Goal: Information Seeking & Learning: Learn about a topic

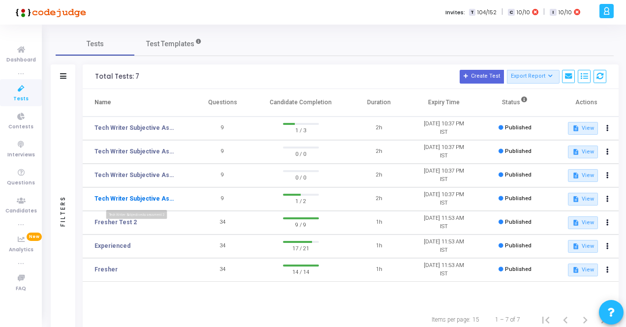
click at [140, 198] on link "Tech Writer Subjective Assessment 2" at bounding box center [136, 198] width 82 height 9
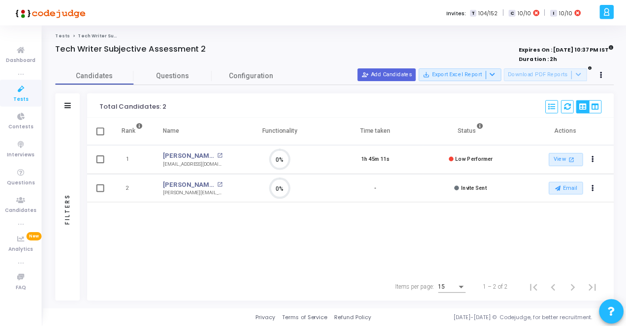
scroll to position [21, 25]
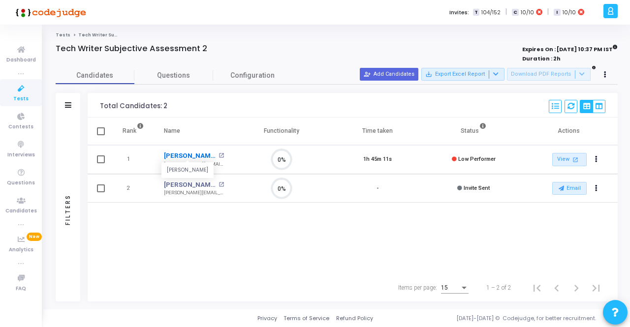
click at [189, 154] on link "[PERSON_NAME]" at bounding box center [190, 156] width 52 height 10
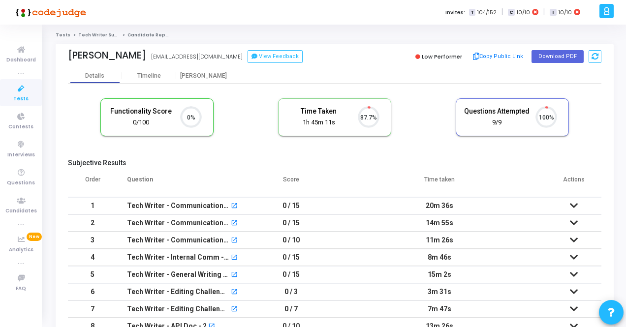
scroll to position [21, 25]
drag, startPoint x: 68, startPoint y: 55, endPoint x: 131, endPoint y: 58, distance: 63.1
click at [131, 58] on div "[PERSON_NAME]" at bounding box center [107, 55] width 78 height 11
copy div "[PERSON_NAME]"
drag, startPoint x: 136, startPoint y: 56, endPoint x: 213, endPoint y: 61, distance: 77.0
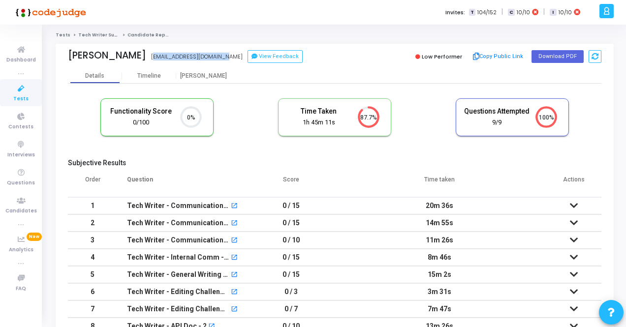
click at [213, 61] on div "[PERSON_NAME] [EMAIL_ADDRESS][DOMAIN_NAME] View Feedback" at bounding box center [199, 57] width 262 height 14
copy div "[EMAIL_ADDRESS][DOMAIN_NAME]"
drag, startPoint x: 302, startPoint y: 112, endPoint x: 339, endPoint y: 126, distance: 39.4
click at [339, 126] on div "Time Taken 1h 45m 11s" at bounding box center [319, 117] width 66 height 20
copy div "Time Taken 1h 45m 11s"
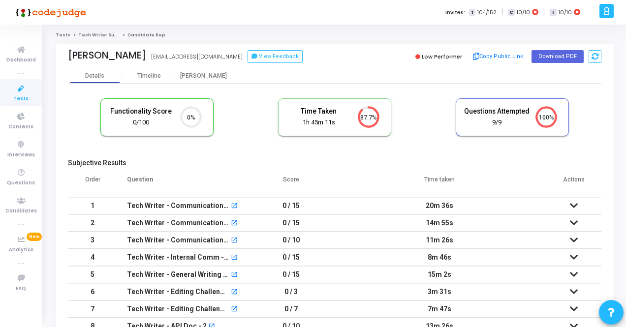
click at [193, 150] on div "Functionality Score 0/100 0% Time Taken calculated once the test is completed T…" at bounding box center [335, 123] width 534 height 58
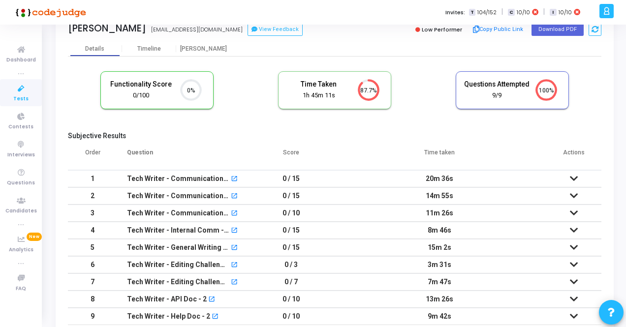
scroll to position [49, 0]
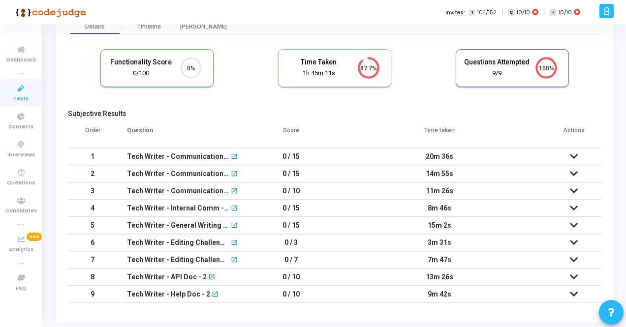
click at [577, 156] on icon at bounding box center [574, 156] width 8 height 7
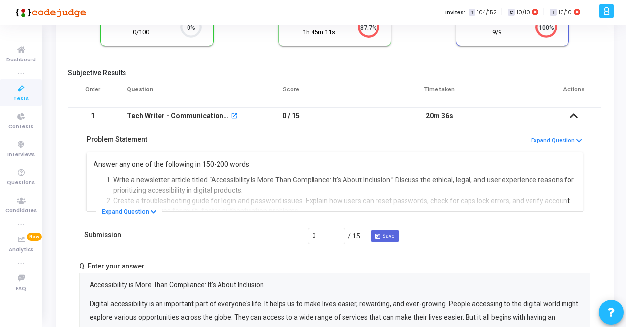
scroll to position [98, 0]
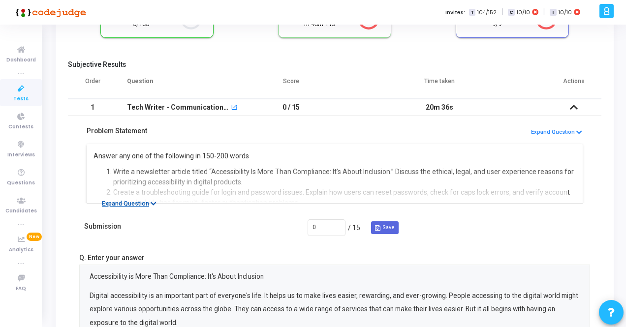
click at [136, 202] on button "Expand Question" at bounding box center [129, 204] width 65 height 10
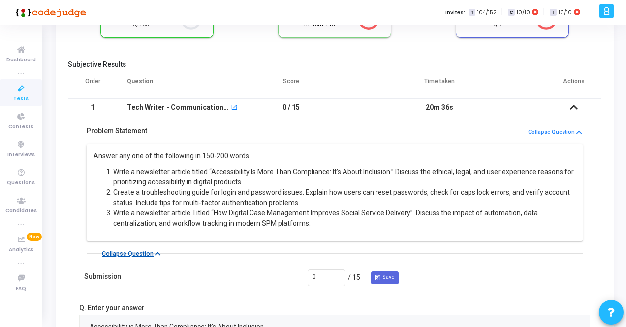
scroll to position [148, 0]
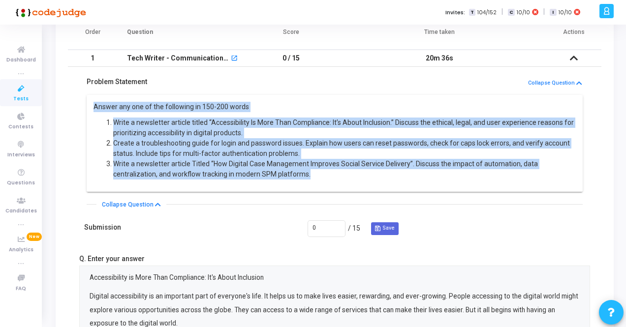
drag, startPoint x: 94, startPoint y: 107, endPoint x: 314, endPoint y: 176, distance: 230.9
click at [314, 176] on div "Answer any one of the following in 150-200 words Write a newsletter article tit…" at bounding box center [335, 141] width 483 height 78
copy div "Answer any one of the following in 150-200 words Write a newsletter article tit…"
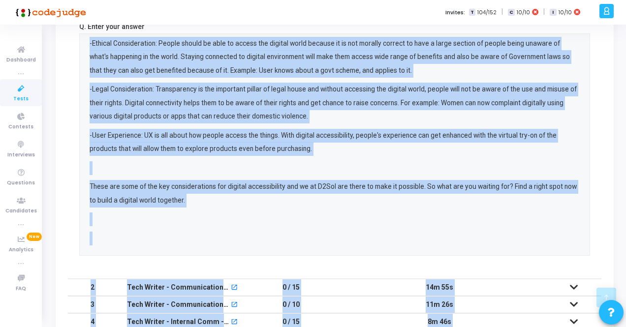
scroll to position [466, 0]
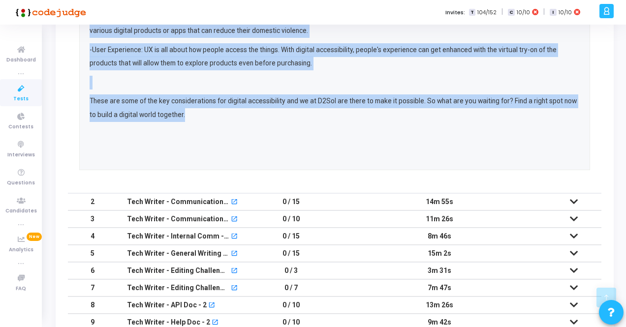
drag, startPoint x: 91, startPoint y: 179, endPoint x: 212, endPoint y: 117, distance: 136.7
click at [212, 117] on div "Accessibility is More Than Compliance: It's About Inclusion Digital accessibili…" at bounding box center [335, 7] width 490 height 306
copy div "Accessibility is More Than Compliance: It's About Inclusion Digital accessibili…"
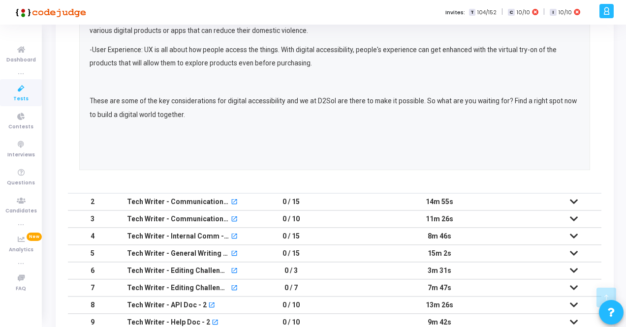
click at [543, 201] on td "14m 55s" at bounding box center [439, 201] width 215 height 17
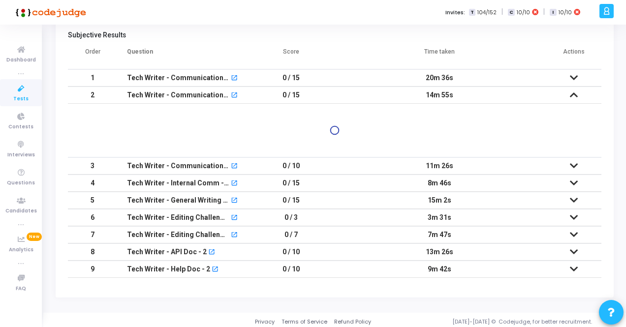
scroll to position [204, 0]
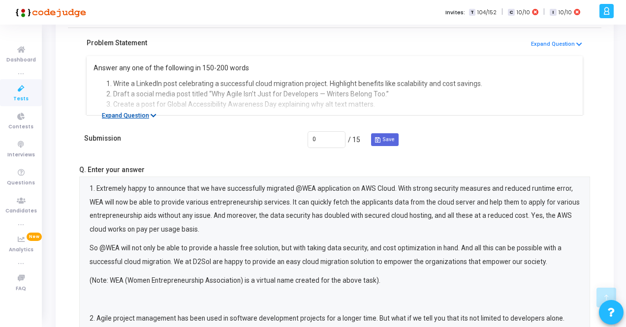
click at [139, 114] on button "Expand Question" at bounding box center [129, 116] width 65 height 10
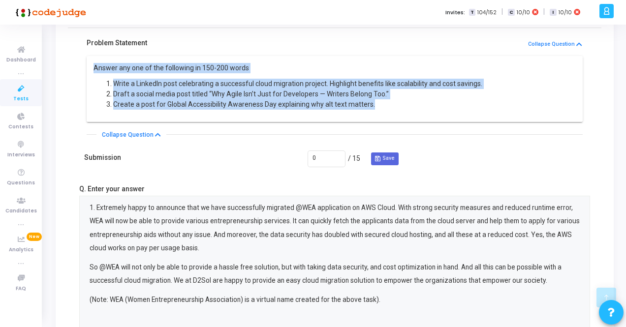
drag, startPoint x: 94, startPoint y: 69, endPoint x: 411, endPoint y: 118, distance: 320.9
click at [411, 118] on div "Answer any one of the following in 150-200 words Write a LinkedIn post celebrat…" at bounding box center [335, 89] width 496 height 66
copy div "Answer any one of the following in 150-200 words Write a LinkedIn post celebrat…"
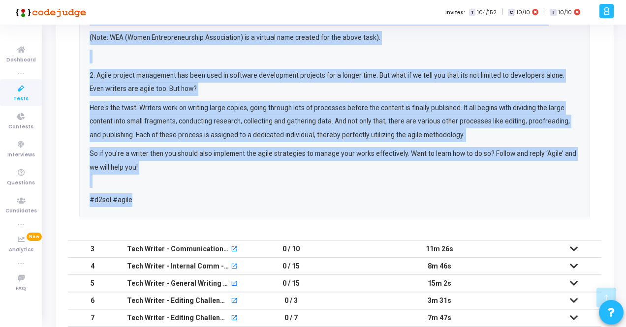
scroll to position [450, 0]
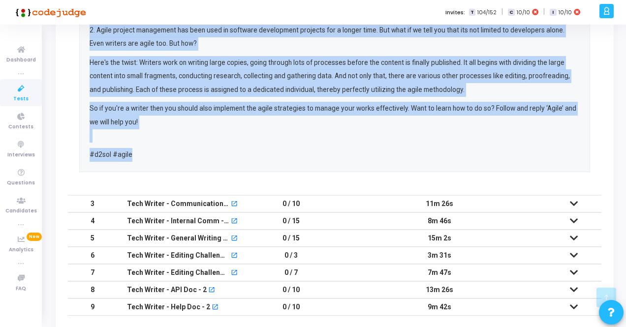
drag, startPoint x: 91, startPoint y: 57, endPoint x: 138, endPoint y: 149, distance: 103.5
click at [138, 149] on div "1. Extremely happy to announce that we have successfully migrated @WEA applicat…" at bounding box center [335, 28] width 490 height 268
copy div "3. Loremipsu dolor si ametcons adip el sedd eiusmodtempo incididu @UTL etdolore…"
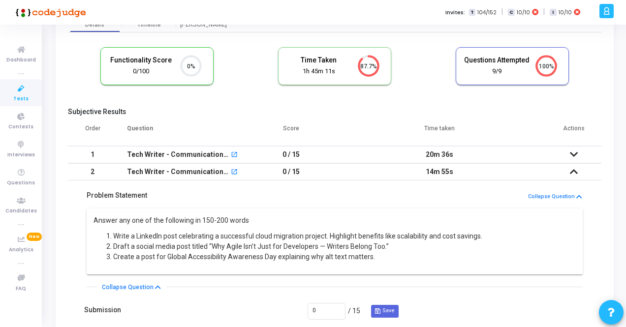
scroll to position [0, 0]
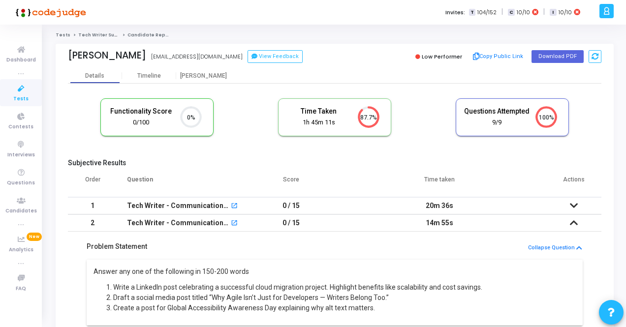
drag, startPoint x: 422, startPoint y: 205, endPoint x: 463, endPoint y: 204, distance: 40.4
click at [463, 204] on td "20m 36s" at bounding box center [439, 205] width 215 height 17
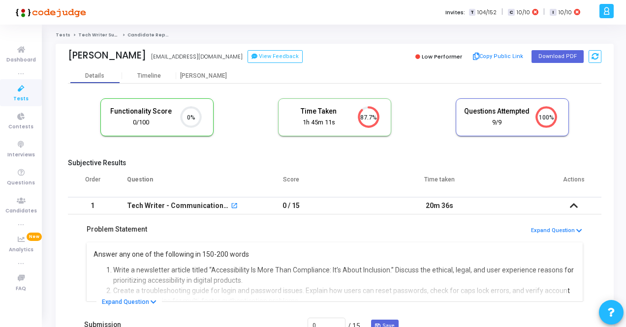
copy td "20m 36s"
click at [447, 206] on td "20m 36s" at bounding box center [439, 205] width 215 height 17
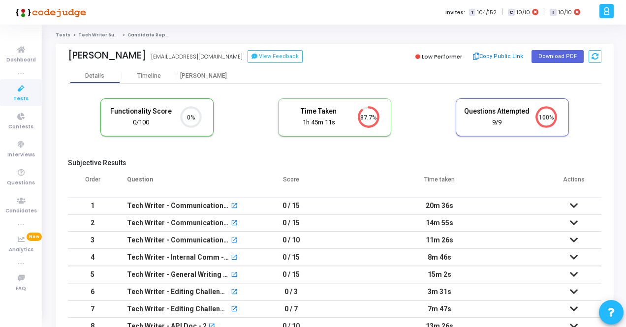
drag, startPoint x: 424, startPoint y: 223, endPoint x: 469, endPoint y: 222, distance: 44.8
click at [469, 222] on td "14m 55s" at bounding box center [439, 223] width 215 height 17
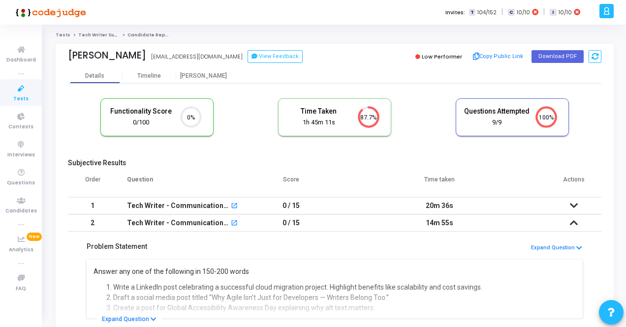
copy td "14m 55s"
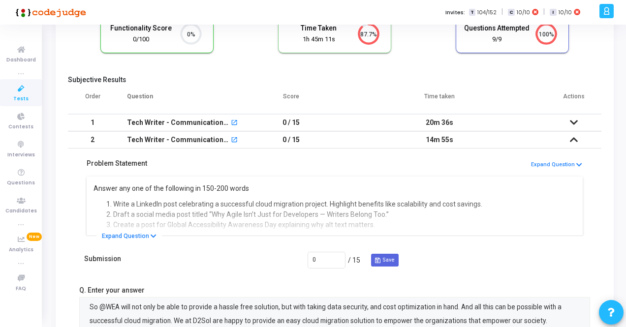
scroll to position [98, 0]
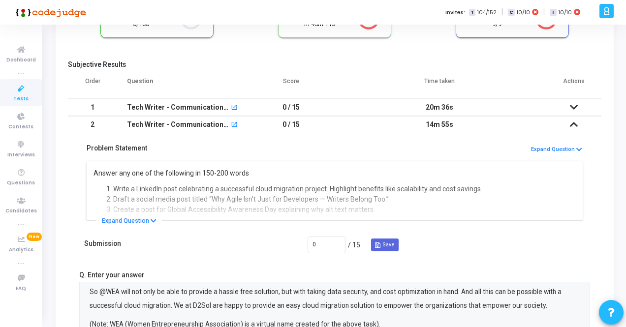
click at [417, 124] on td "14m 55s" at bounding box center [439, 124] width 215 height 17
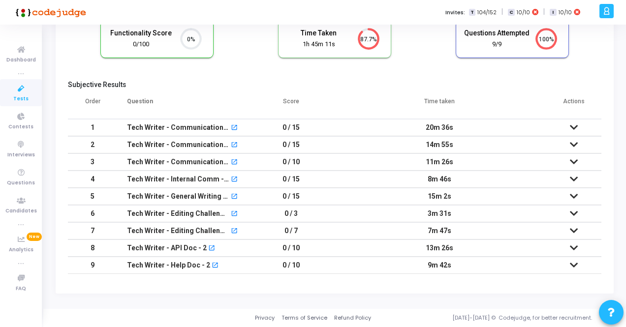
scroll to position [75, 0]
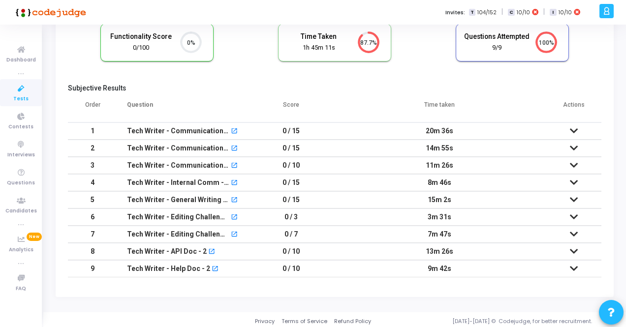
click at [429, 166] on td "11m 26s" at bounding box center [439, 165] width 215 height 17
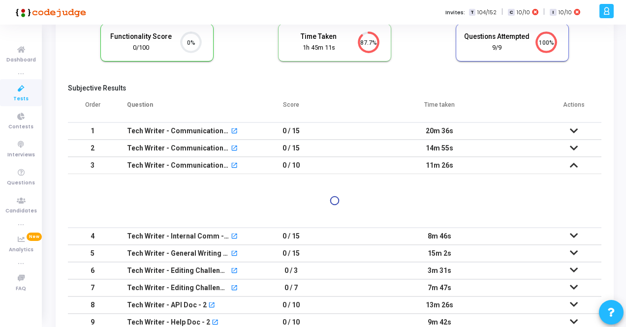
scroll to position [98, 0]
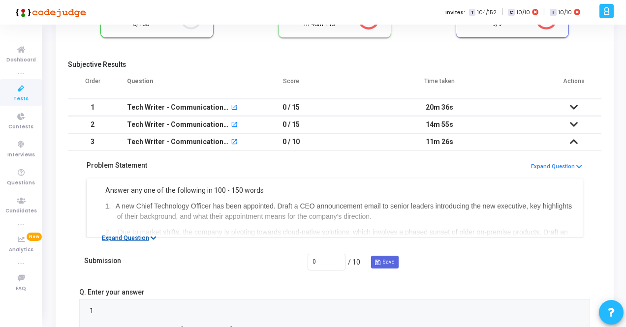
click at [136, 236] on button "Expand Question" at bounding box center [129, 238] width 65 height 10
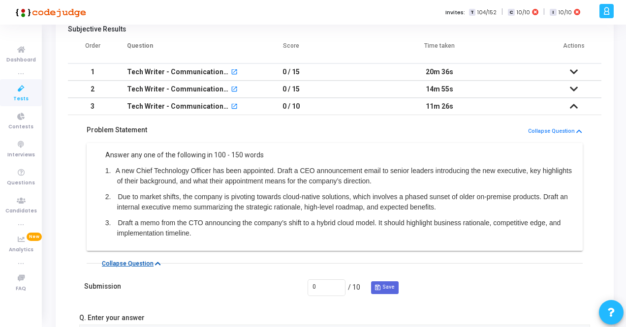
scroll to position [148, 0]
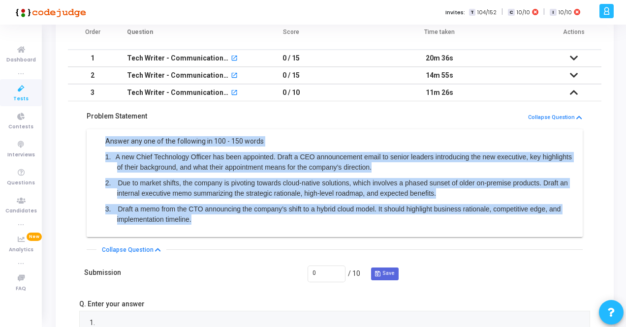
drag, startPoint x: 211, startPoint y: 222, endPoint x: 103, endPoint y: 141, distance: 134.3
click at [103, 141] on div "Answer any one of the following in 100 - 150 words 1. A new Chief Technology Of…" at bounding box center [335, 180] width 483 height 89
copy div "Answer any one of the following in 100 - 150 words 1. A new Chief Technology Of…"
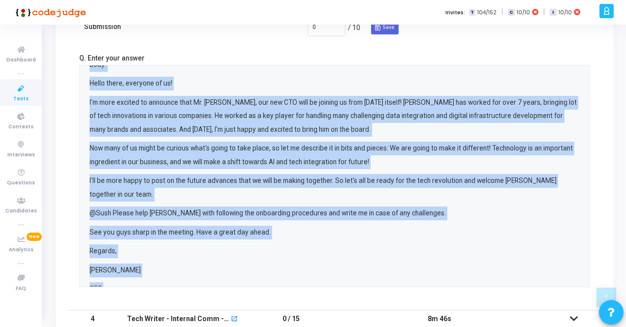
scroll to position [127, 0]
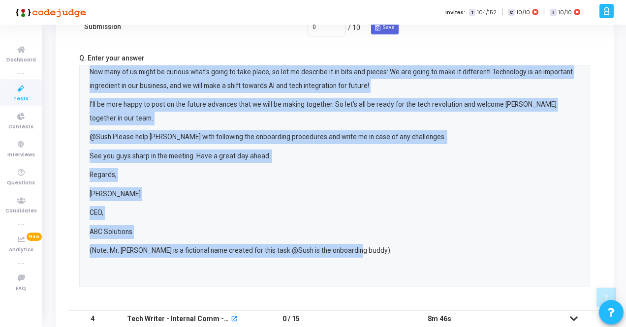
drag, startPoint x: 90, startPoint y: 94, endPoint x: 366, endPoint y: 251, distance: 317.9
click at [366, 251] on div "1. Subject: Join me in welcoming [PERSON_NAME] to bring a tech drive in our com…" at bounding box center [335, 110] width 490 height 333
click at [260, 193] on p "[PERSON_NAME]" at bounding box center [335, 195] width 490 height 14
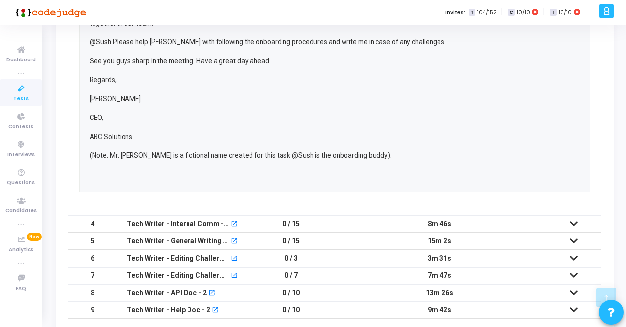
scroll to position [492, 0]
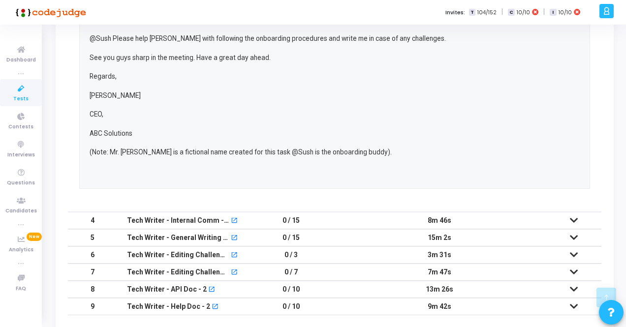
click at [324, 217] on td "0 / 15" at bounding box center [291, 220] width 81 height 17
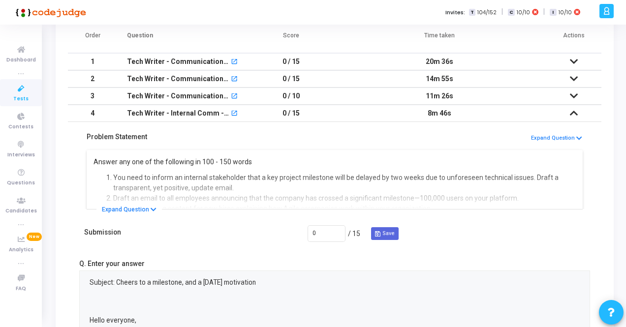
scroll to position [132, 0]
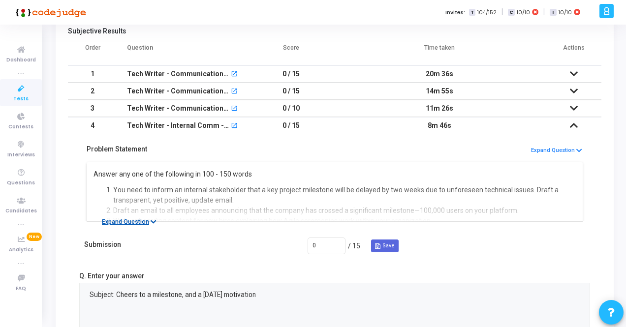
click at [125, 220] on button "Expand Question" at bounding box center [129, 222] width 65 height 10
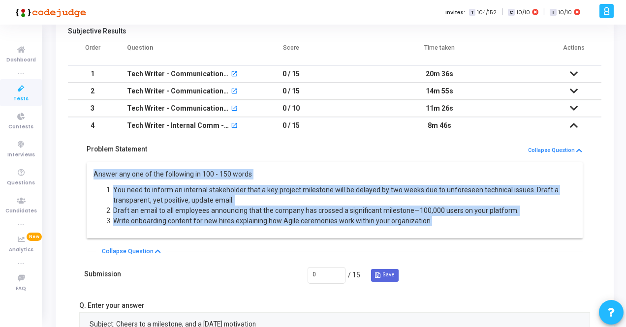
drag, startPoint x: 94, startPoint y: 172, endPoint x: 446, endPoint y: 220, distance: 355.3
click at [446, 220] on div "Answer any one of the following in 100 - 150 words You need to inform an intern…" at bounding box center [335, 197] width 483 height 57
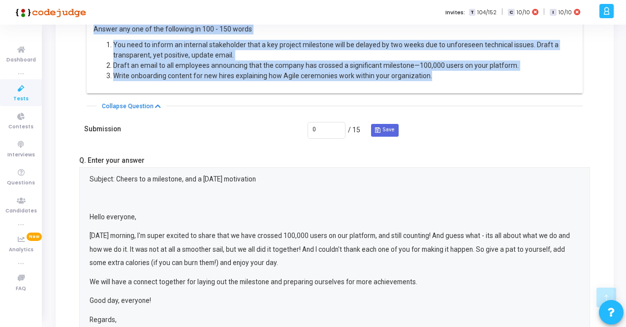
scroll to position [280, 0]
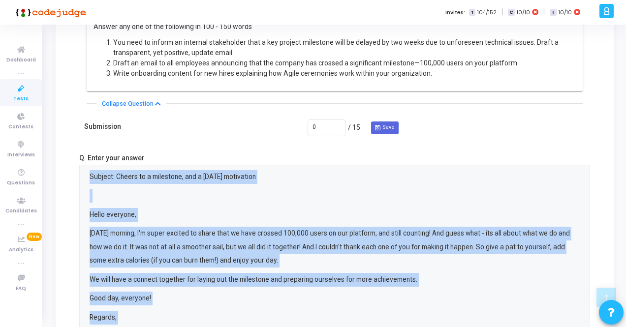
drag, startPoint x: 90, startPoint y: 175, endPoint x: 135, endPoint y: 323, distance: 155.4
click at [135, 323] on div "Subject: Cheers to a milestone, and a [DATE] motivation Hello everyone, [DATE] …" at bounding box center [335, 275] width 490 height 211
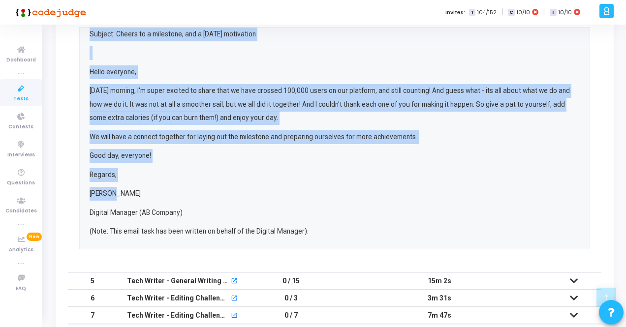
scroll to position [427, 0]
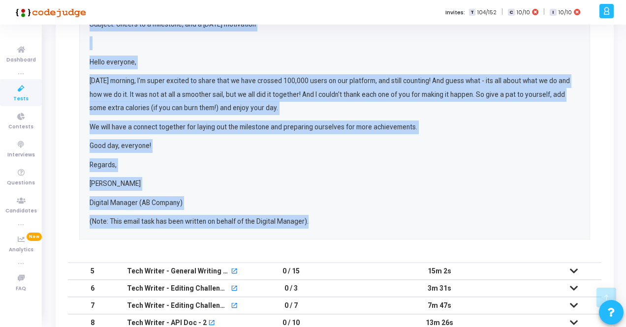
click at [322, 221] on p "(Note: This email task has been written on behalf of the Digital Manager)." at bounding box center [335, 222] width 490 height 14
click at [189, 181] on p "[PERSON_NAME]" at bounding box center [335, 184] width 490 height 14
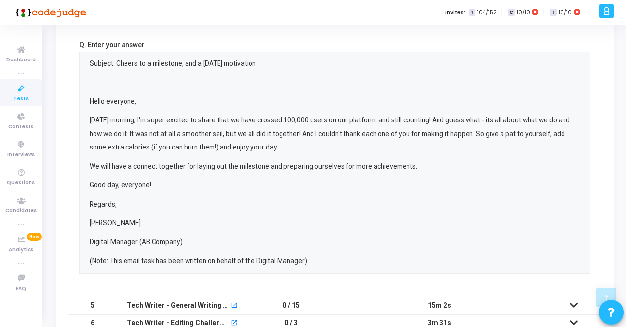
scroll to position [378, 0]
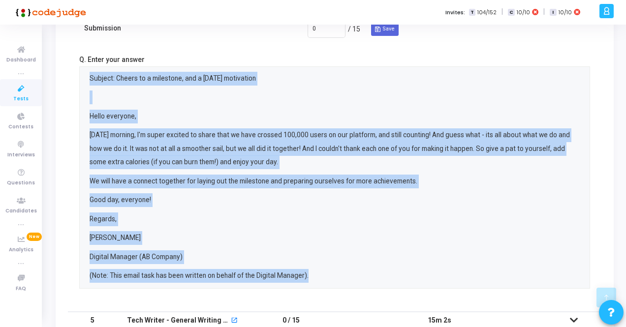
drag, startPoint x: 90, startPoint y: 77, endPoint x: 318, endPoint y: 276, distance: 302.5
click at [318, 276] on div "Subject: Cheers to a milestone, and a [DATE] motivation Hello everyone, [DATE] …" at bounding box center [335, 177] width 490 height 211
click at [290, 210] on div "Subject: Cheers to a milestone, and a [DATE] motivation Hello everyone, [DATE] …" at bounding box center [335, 177] width 490 height 211
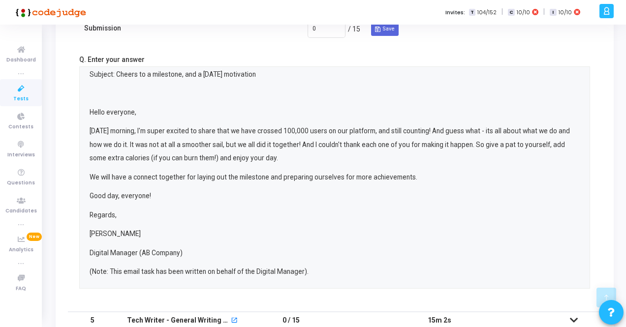
scroll to position [5, 0]
click at [336, 316] on td "15m 2s" at bounding box center [439, 320] width 215 height 17
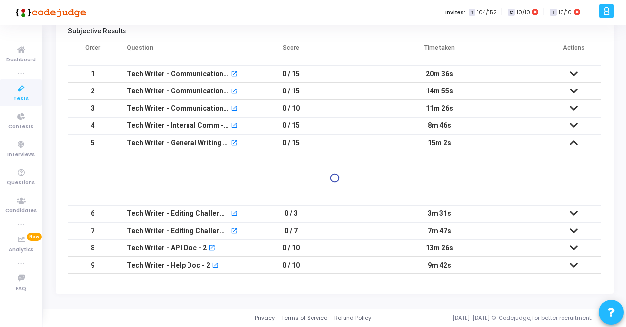
scroll to position [128, 0]
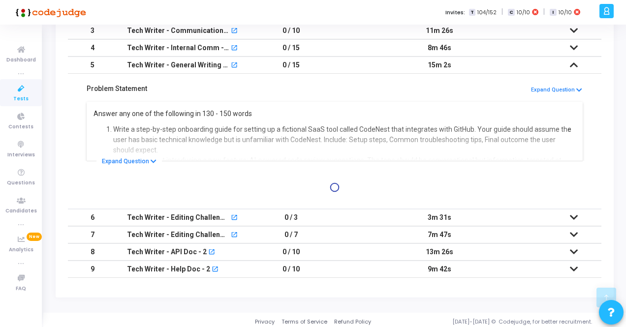
click at [429, 144] on cj-question-submission-details "Problem Statement Expand Question Answer any one of the following in 130 - 150 …" at bounding box center [335, 141] width 534 height 135
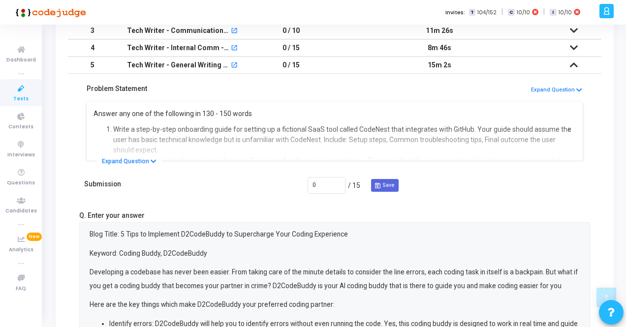
scroll to position [232, 0]
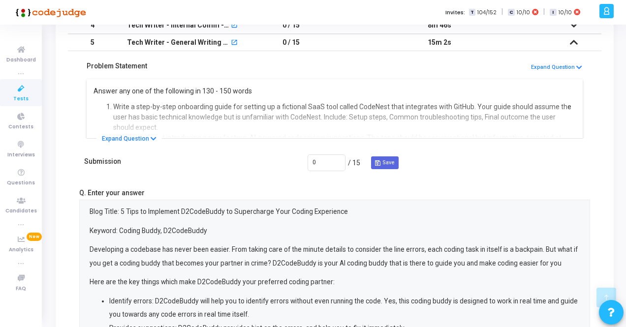
drag, startPoint x: 428, startPoint y: 41, endPoint x: 464, endPoint y: 40, distance: 36.4
click at [464, 40] on td "15m 2s" at bounding box center [439, 42] width 215 height 17
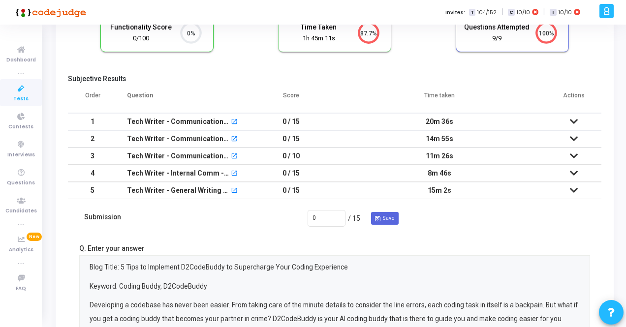
scroll to position [75, 0]
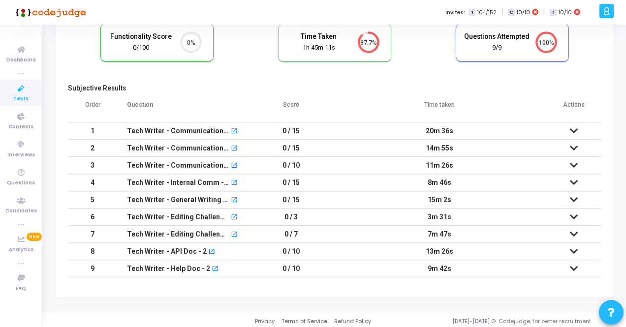
click at [438, 198] on td "15m 2s" at bounding box center [439, 200] width 215 height 17
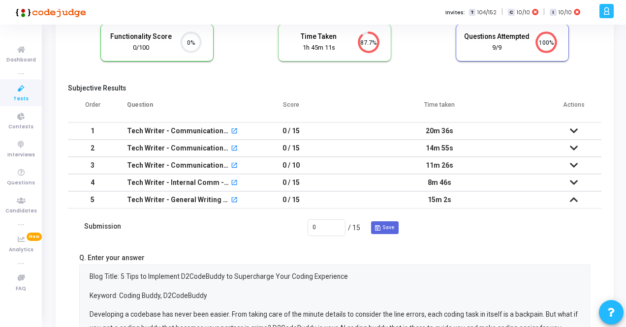
scroll to position [232, 0]
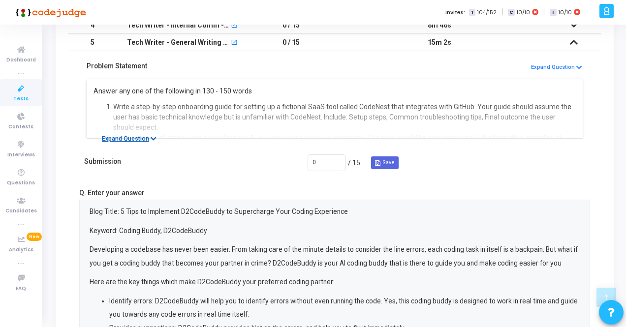
click at [138, 138] on button "Expand Question" at bounding box center [129, 139] width 65 height 10
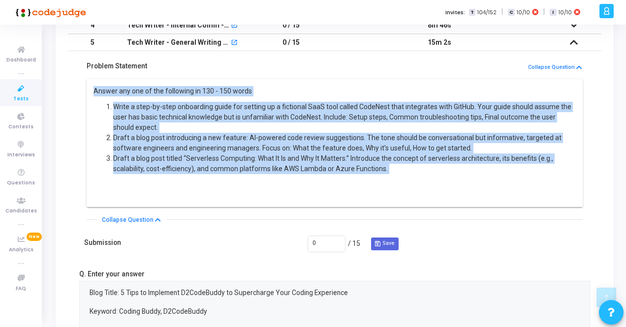
drag, startPoint x: 94, startPoint y: 89, endPoint x: 412, endPoint y: 176, distance: 330.3
click at [412, 176] on div "Answer any one of the following in 130 - 150 words Write a step-by-step onboard…" at bounding box center [335, 140] width 483 height 109
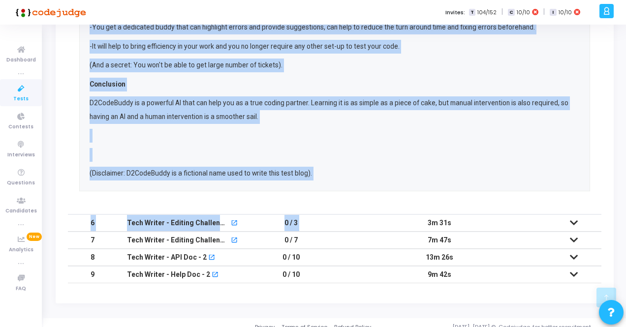
scroll to position [549, 0]
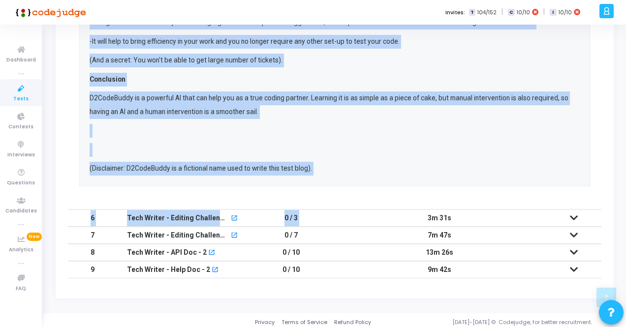
drag, startPoint x: 91, startPoint y: 43, endPoint x: 328, endPoint y: 169, distance: 268.7
click at [328, 169] on div "Blog Title: 5 Tips to Implement D2CodeBuddy to Supercharge Your Coding Experien…" at bounding box center [335, 5] width 490 height 341
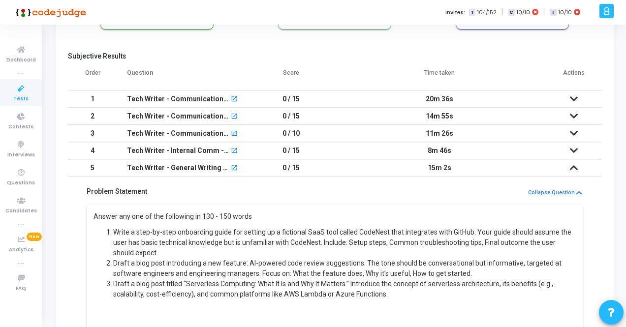
scroll to position [106, 0]
click at [385, 166] on td "15m 2s" at bounding box center [439, 168] width 215 height 17
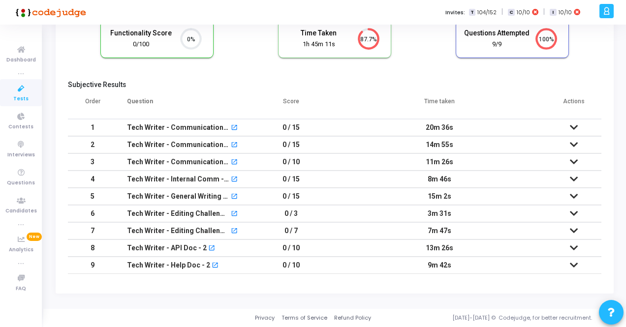
scroll to position [75, 0]
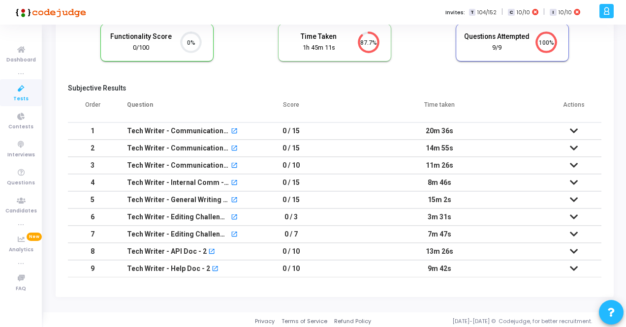
click at [396, 215] on td "3m 31s" at bounding box center [439, 217] width 215 height 17
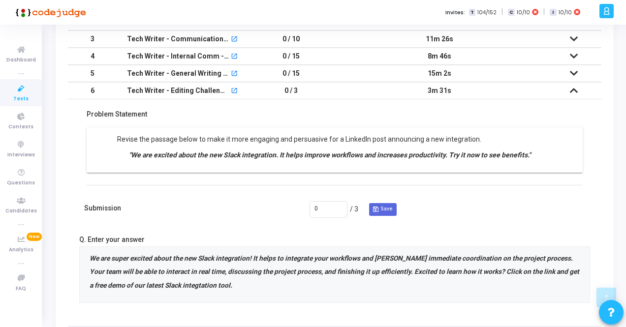
scroll to position [205, 0]
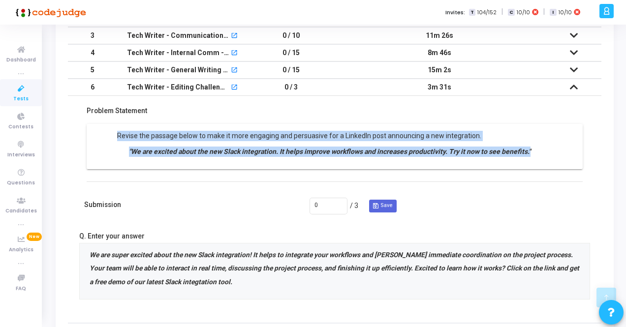
drag, startPoint x: 117, startPoint y: 134, endPoint x: 550, endPoint y: 158, distance: 433.9
click at [550, 158] on div "Revise the passage below to make it more engaging and persuasive for a LinkedIn…" at bounding box center [335, 146] width 496 height 45
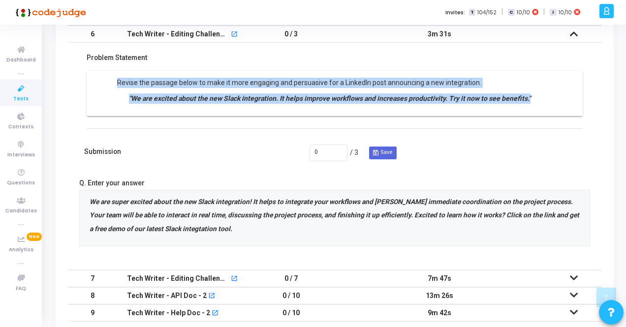
scroll to position [301, 0]
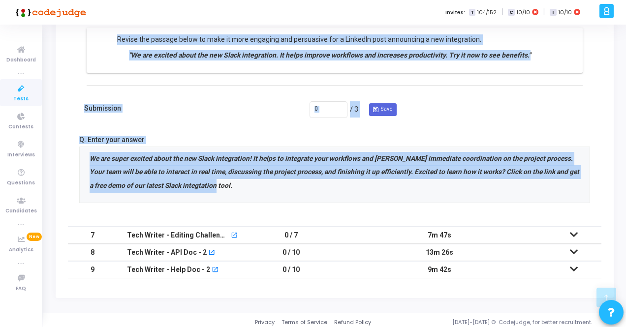
drag, startPoint x: 220, startPoint y: 185, endPoint x: 64, endPoint y: 153, distance: 159.2
click at [64, 153] on kt-portlet-body "Details Timeline [PERSON_NAME] Functionality Score 0/100 0% Time Taken calculat…" at bounding box center [335, 32] width 558 height 531
click at [106, 166] on strong "We are super excited about the new Slack integration! It helps to integrate you…" at bounding box center [335, 172] width 490 height 35
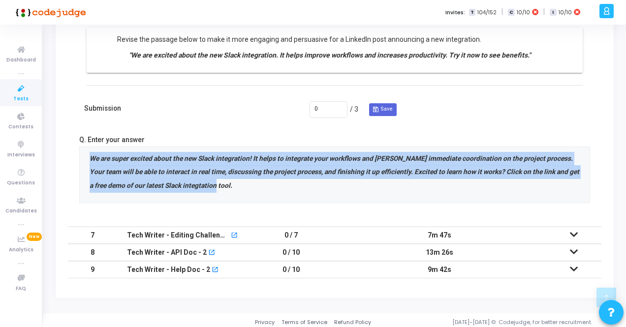
drag, startPoint x: 90, startPoint y: 157, endPoint x: 234, endPoint y: 183, distance: 146.6
click at [234, 183] on p "We are super excited about the new Slack integration! It helps to integrate you…" at bounding box center [335, 172] width 490 height 41
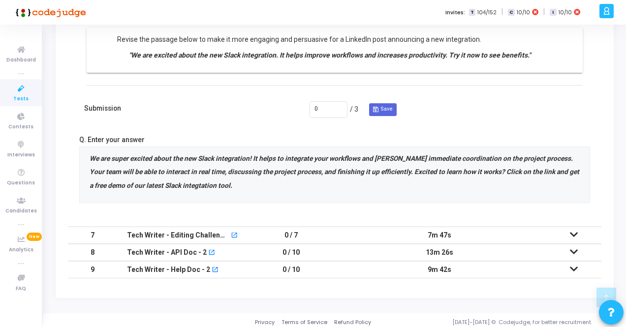
click at [358, 227] on td "7m 47s" at bounding box center [439, 235] width 215 height 17
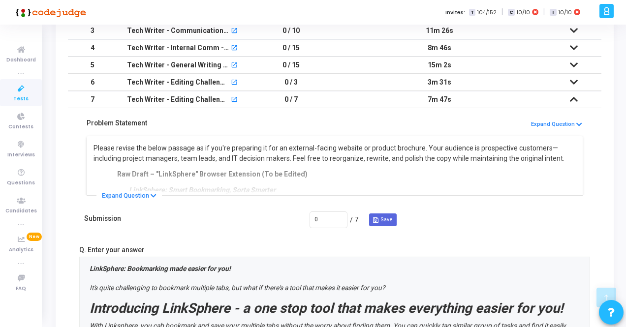
scroll to position [210, 0]
click at [105, 192] on button "Expand Question" at bounding box center [129, 196] width 65 height 10
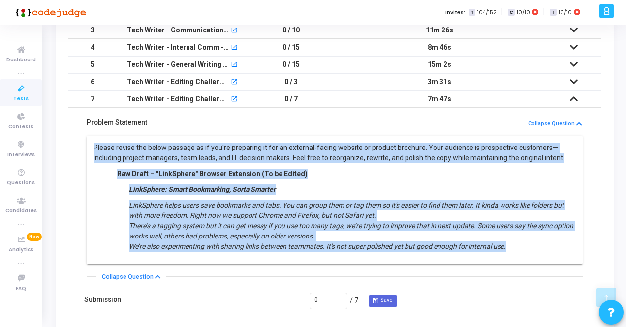
drag, startPoint x: 94, startPoint y: 144, endPoint x: 571, endPoint y: 251, distance: 489.4
click at [571, 251] on div "Please revise the below passage as if you're preparing it for an external-facin…" at bounding box center [335, 200] width 496 height 129
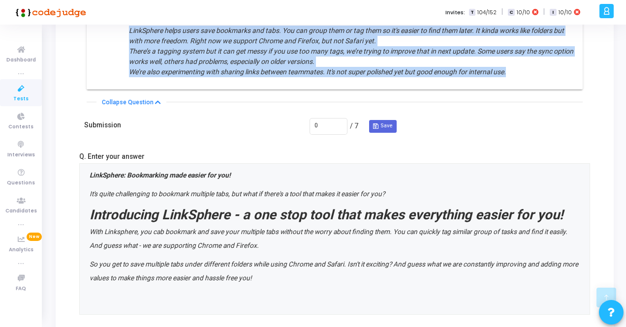
scroll to position [407, 0]
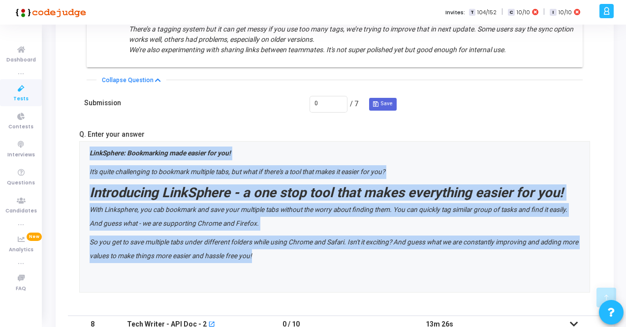
drag, startPoint x: 280, startPoint y: 254, endPoint x: 82, endPoint y: 154, distance: 222.0
click at [82, 154] on div "LinkSphere: Bookmarking made easier for you! It's quite challenging to bookmark…" at bounding box center [334, 217] width 511 height 152
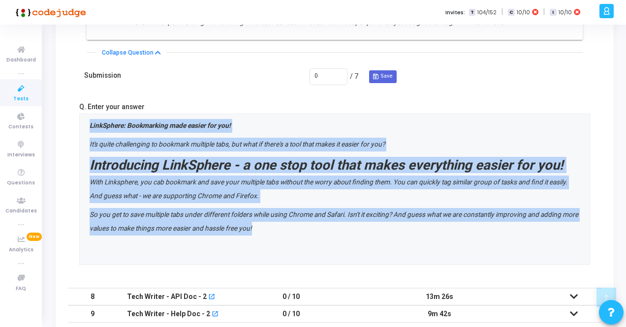
scroll to position [480, 0]
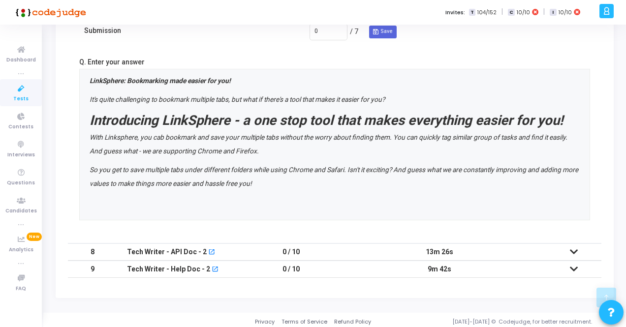
click at [355, 248] on td "13m 26s" at bounding box center [439, 252] width 215 height 17
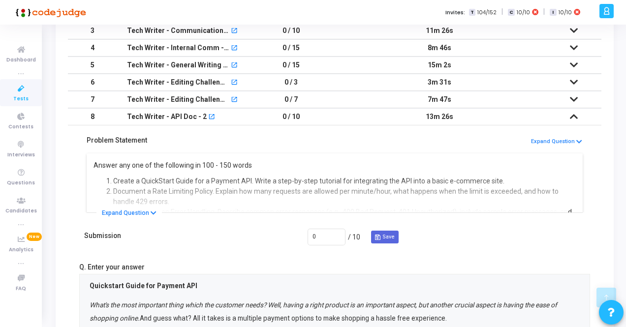
scroll to position [299, 0]
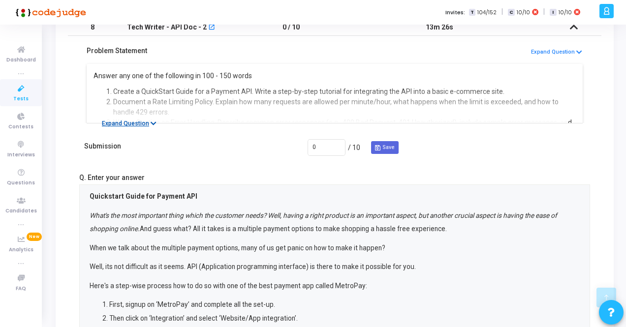
click at [133, 121] on button "Expand Question" at bounding box center [129, 124] width 65 height 10
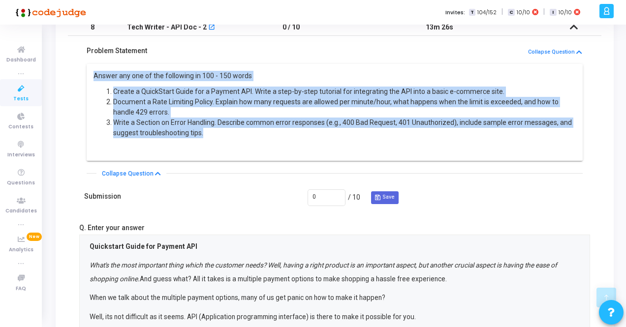
drag, startPoint x: 208, startPoint y: 131, endPoint x: 89, endPoint y: 73, distance: 132.3
click at [89, 73] on div "Answer any one of the following in 100 - 150 words Create a QuickStart Guide fo…" at bounding box center [335, 112] width 496 height 97
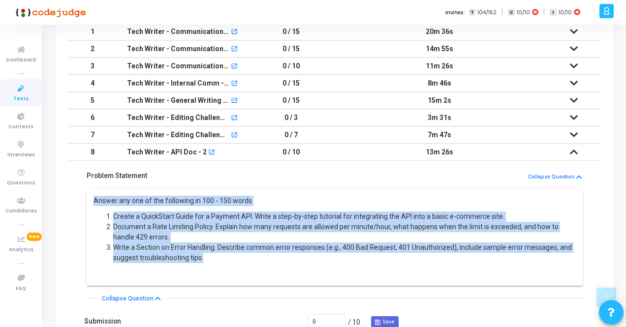
scroll to position [152, 0]
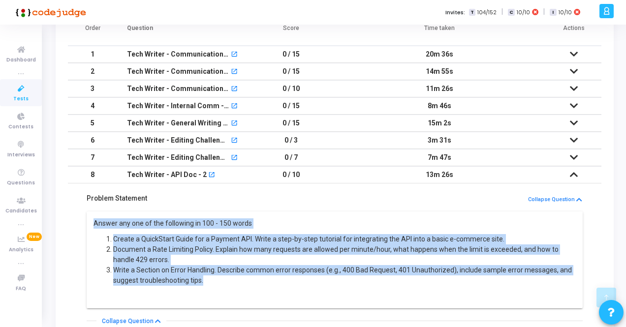
click at [321, 225] on p "Answer any one of the following in 100 - 150 words" at bounding box center [335, 224] width 483 height 10
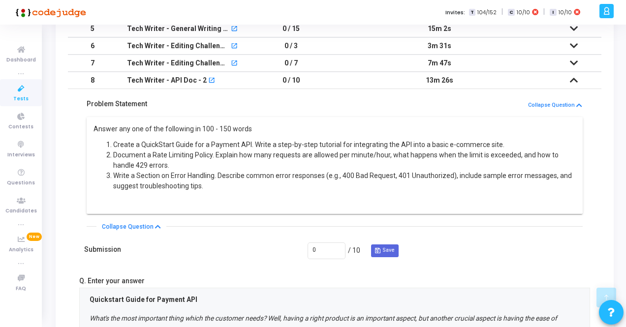
scroll to position [250, 0]
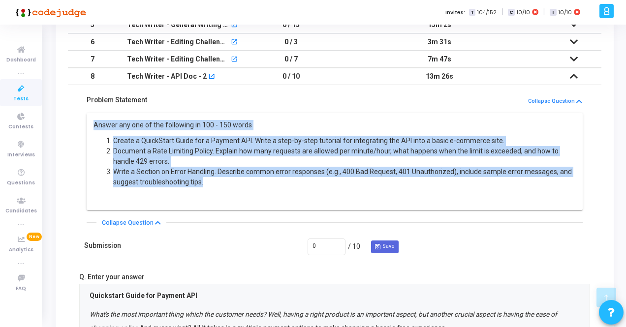
drag, startPoint x: 214, startPoint y: 182, endPoint x: 84, endPoint y: 125, distance: 142.4
click at [84, 125] on div "Answer any one of the following in 100 - 150 words Create a QuickStart Guide fo…" at bounding box center [334, 167] width 501 height 112
